Goal: Navigation & Orientation: Go to known website

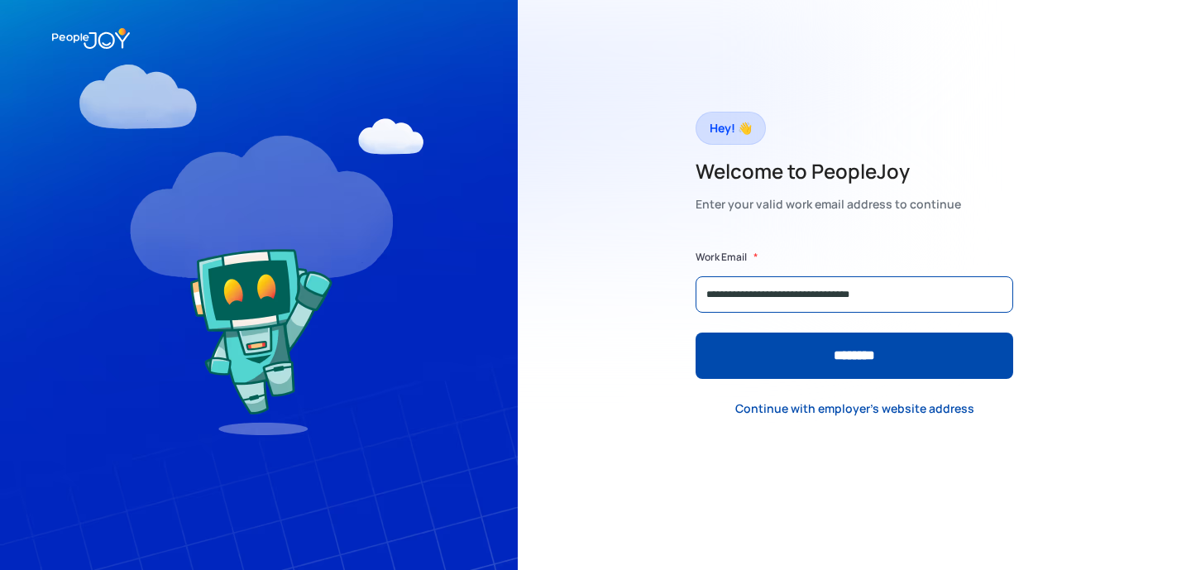
type input "**********"
click at [695, 332] on input "********" at bounding box center [854, 355] width 318 height 46
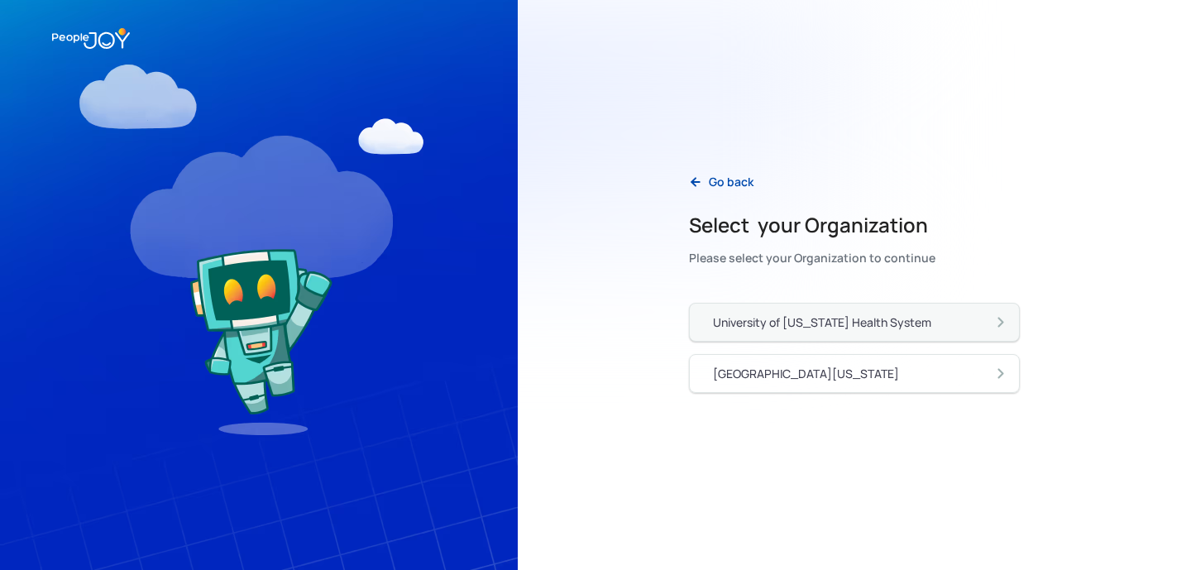
click at [885, 323] on div "University of [US_STATE] Health System" at bounding box center [822, 322] width 218 height 17
